Goal: Download file/media

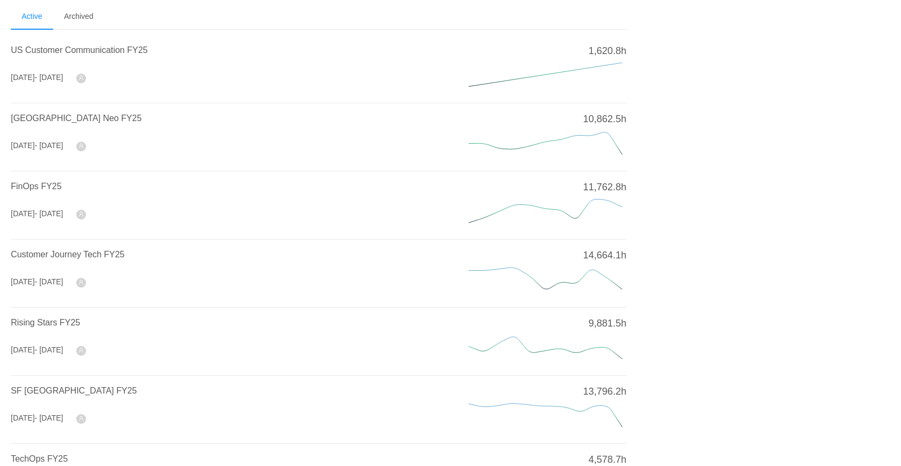
scroll to position [54, 0]
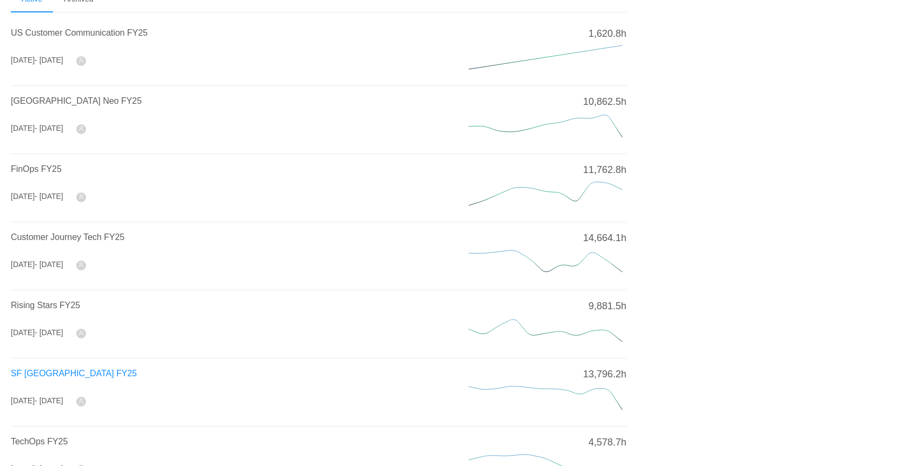
click at [45, 369] on span "SF [GEOGRAPHIC_DATA] FY25" at bounding box center [74, 373] width 126 height 9
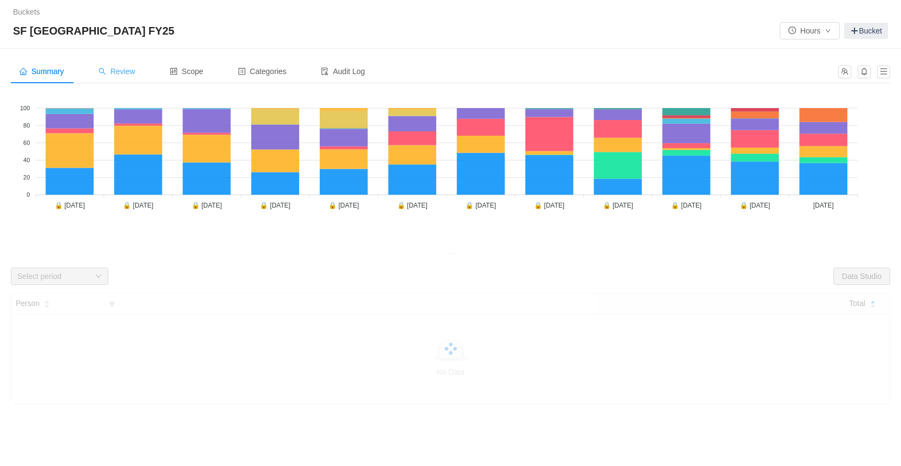
click at [115, 72] on span "Review" at bounding box center [116, 71] width 37 height 9
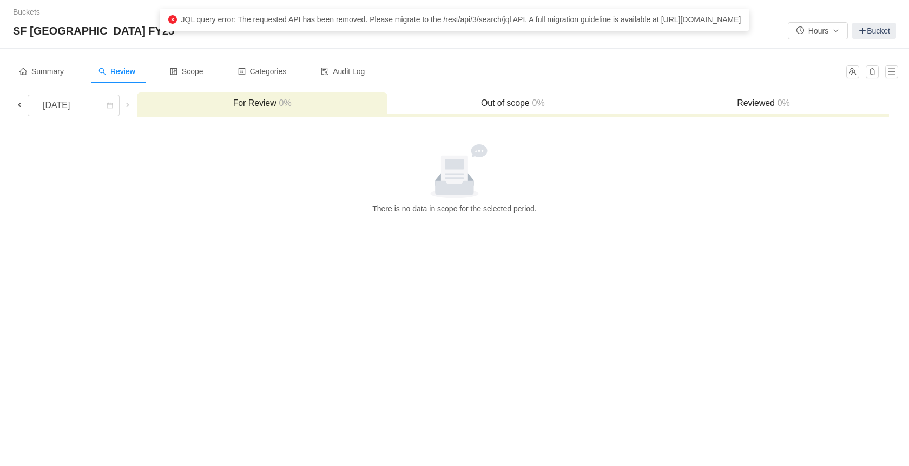
click at [21, 103] on span at bounding box center [19, 105] width 9 height 9
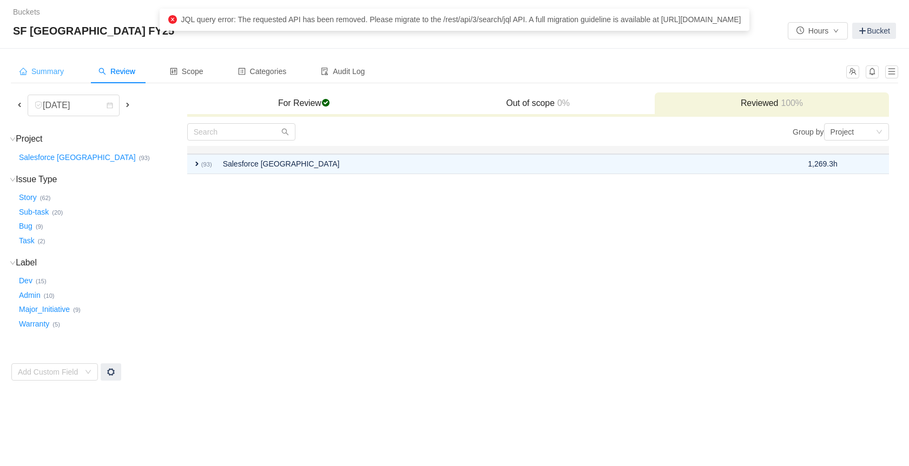
click at [56, 68] on span "Summary" at bounding box center [41, 71] width 44 height 9
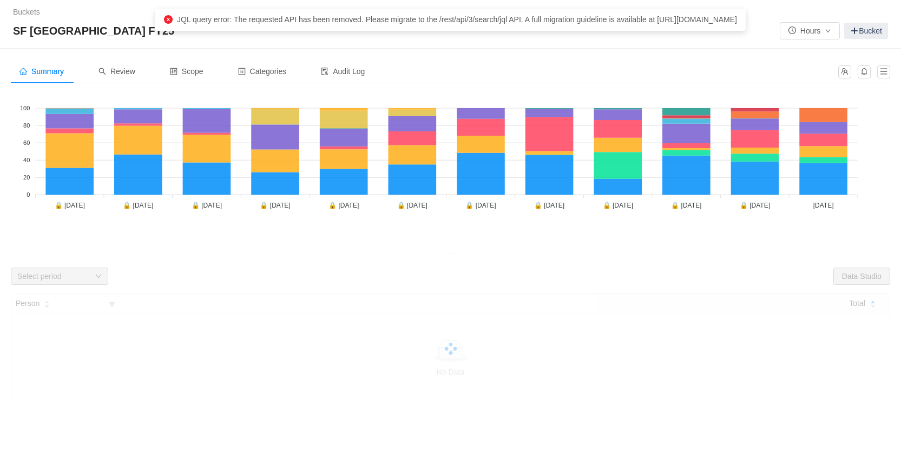
click at [93, 278] on div "Select period" at bounding box center [55, 276] width 77 height 16
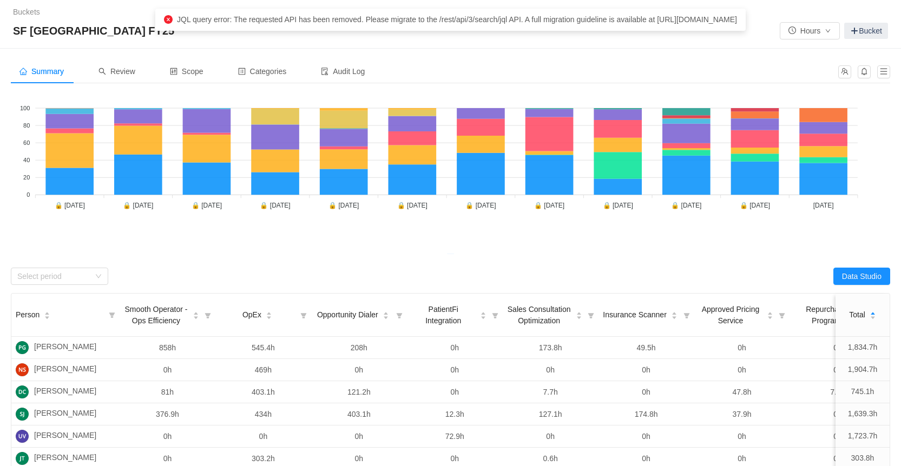
click at [102, 285] on div "Looks too empty? Make sure scope has tickets Make sure you have suitable catego…" at bounding box center [450, 340] width 879 height 497
click at [101, 281] on div "Select period" at bounding box center [59, 276] width 97 height 17
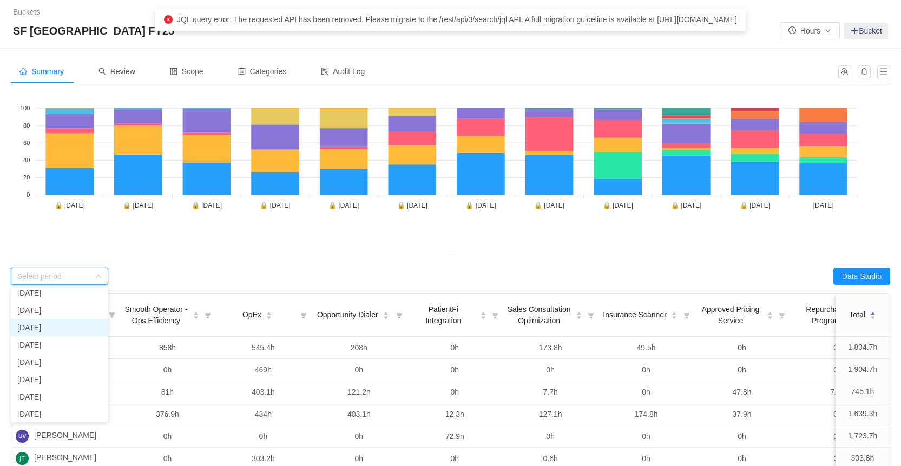
scroll to position [77, 0]
click at [62, 397] on li "[DATE]" at bounding box center [59, 394] width 97 height 17
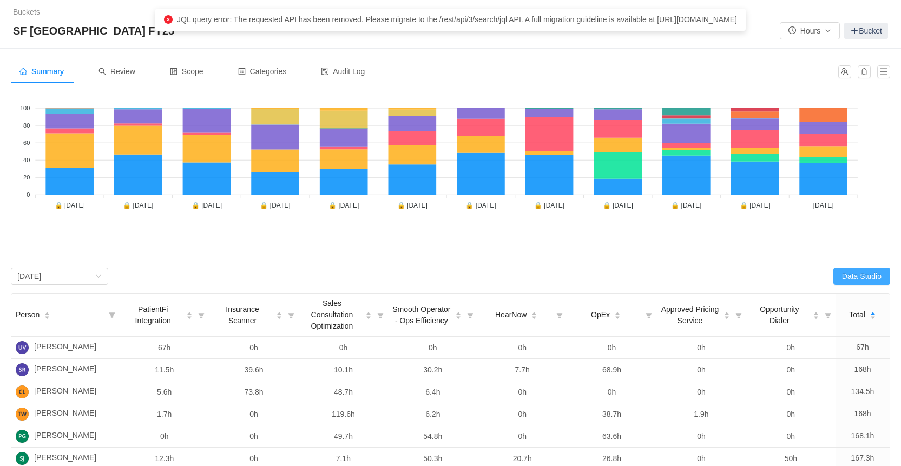
click at [869, 271] on button "Data Studio" at bounding box center [861, 276] width 57 height 17
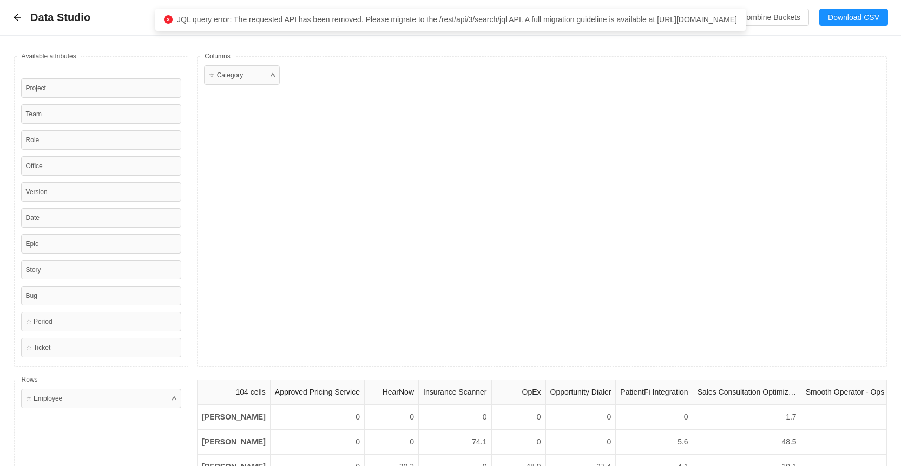
click at [424, 106] on div "☆ Category" at bounding box center [542, 211] width 690 height 311
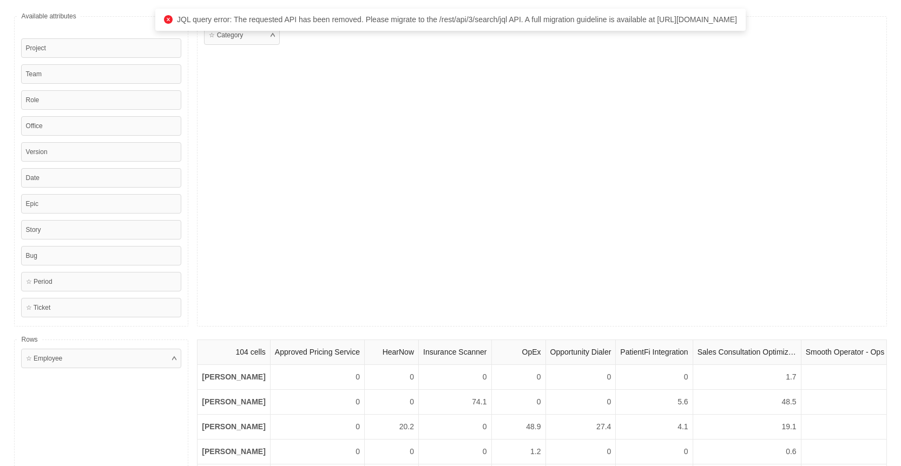
scroll to position [0, 0]
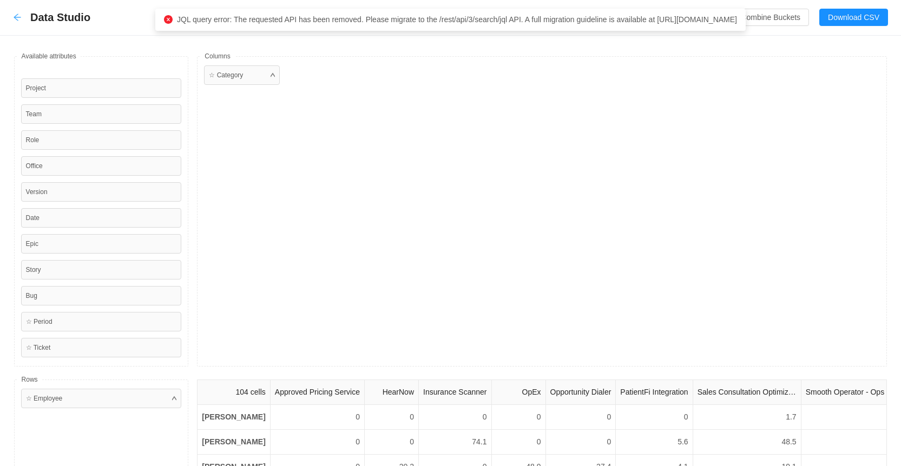
click at [16, 17] on icon "icon: arrow-left" at bounding box center [17, 17] width 7 height 7
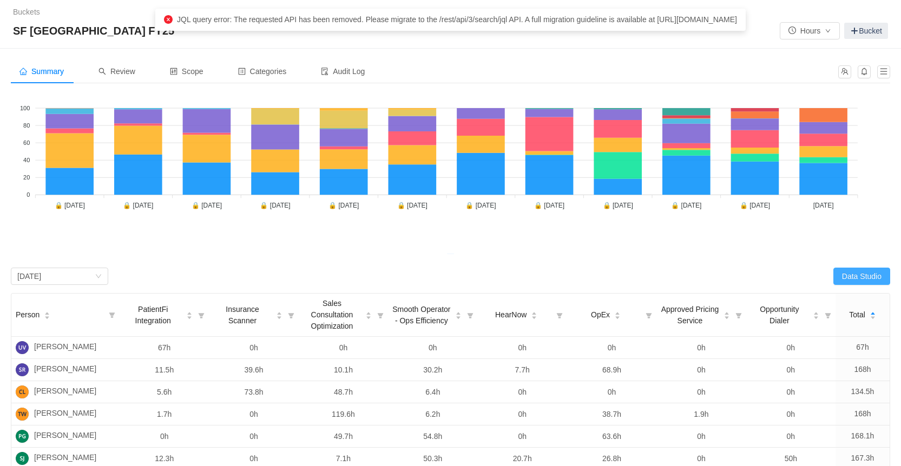
click at [859, 276] on button "Data Studio" at bounding box center [861, 276] width 57 height 17
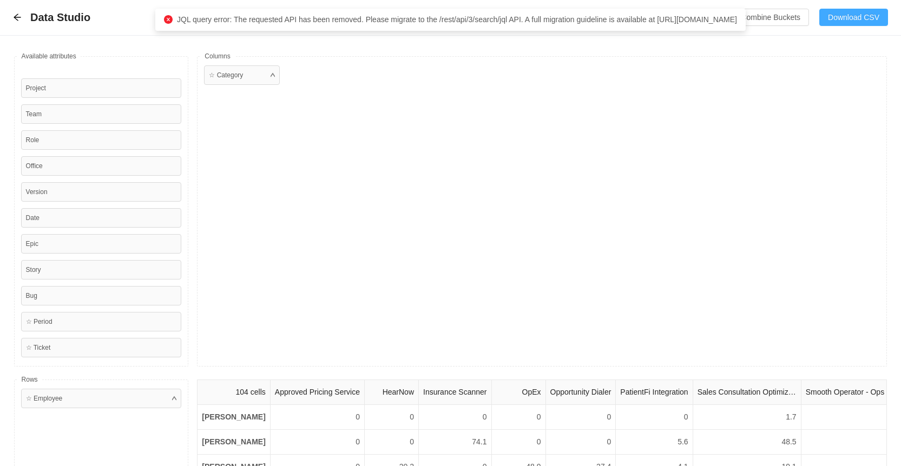
click at [843, 21] on button "Download CSV" at bounding box center [853, 17] width 69 height 17
click at [508, 182] on div "☆ Category" at bounding box center [542, 211] width 690 height 311
